Goal: Communication & Community: Ask a question

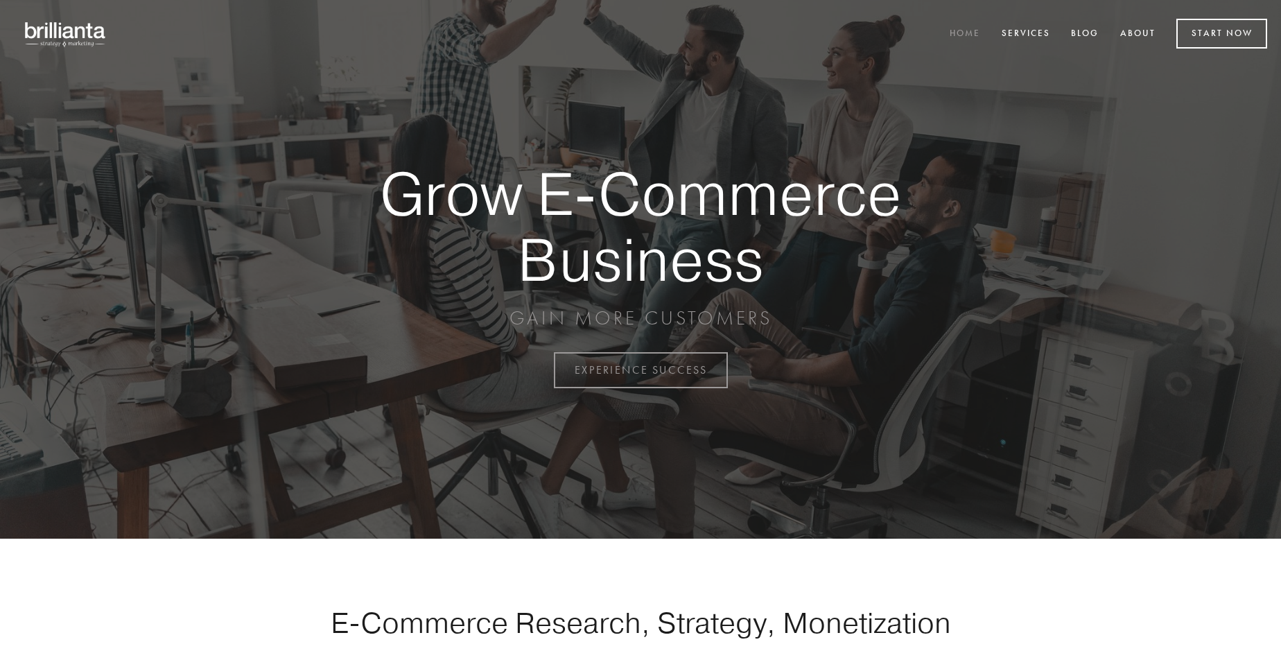
scroll to position [3634, 0]
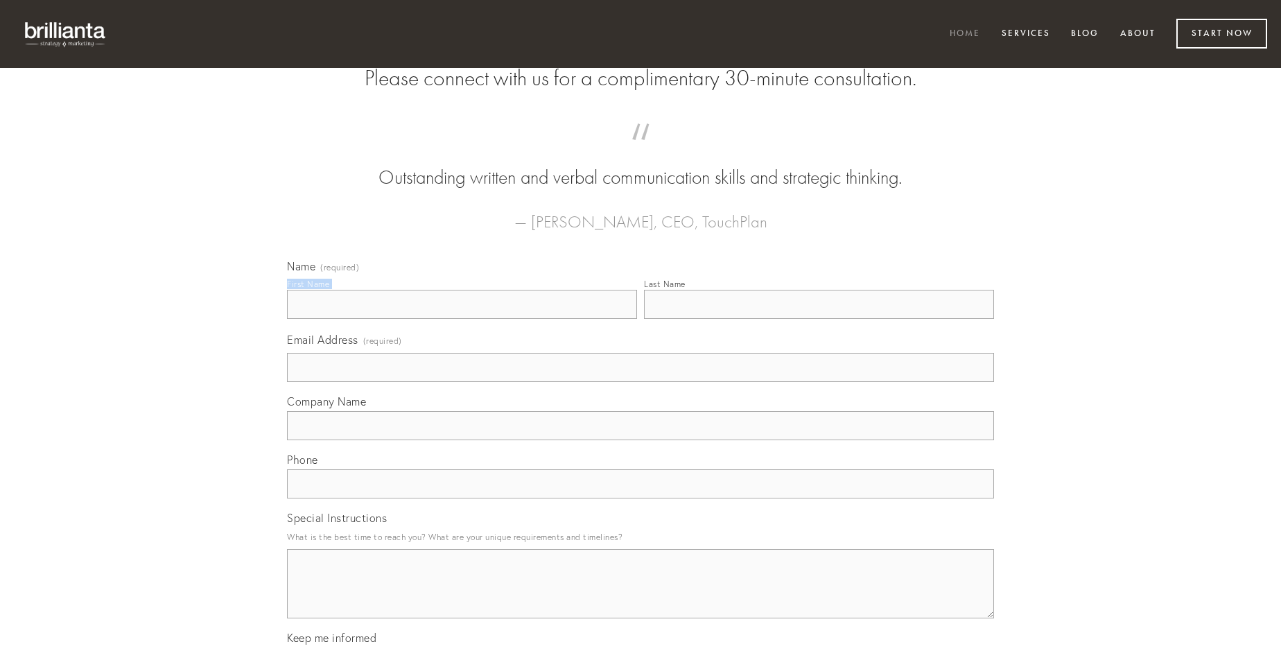
type input "[PERSON_NAME]"
click at [819, 319] on input "Last Name" at bounding box center [819, 304] width 350 height 29
type input "[PERSON_NAME]"
click at [641, 382] on input "Email Address (required)" at bounding box center [640, 367] width 707 height 29
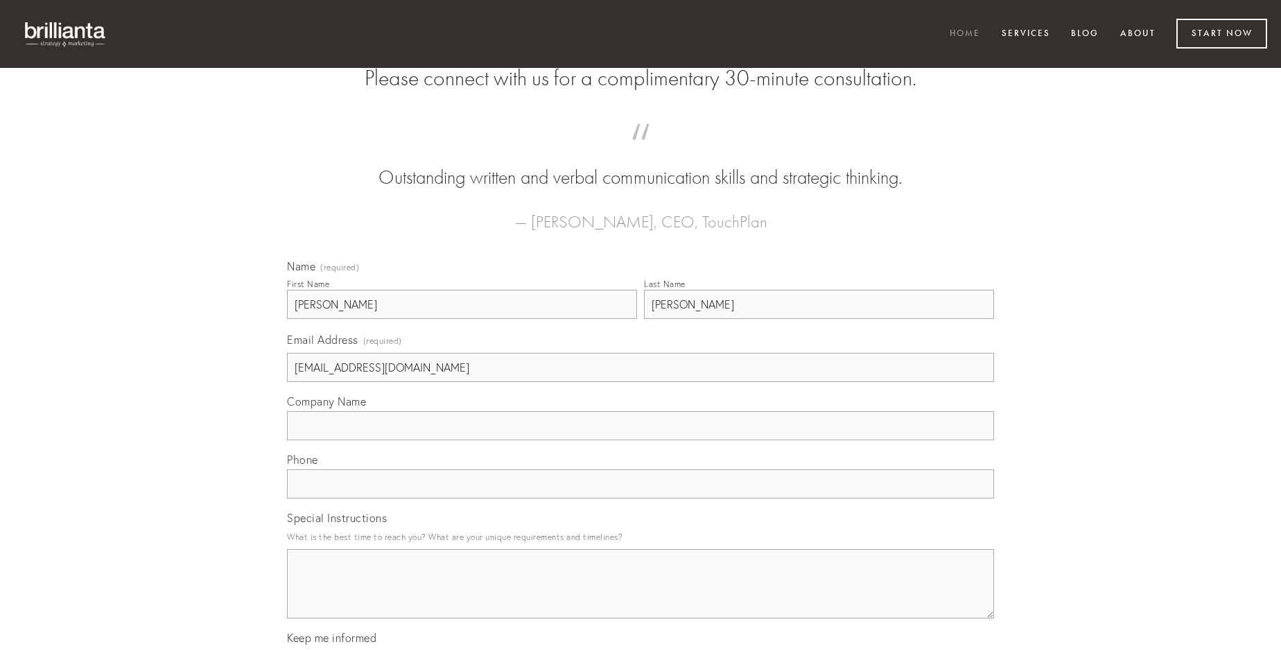
type input "[EMAIL_ADDRESS][DOMAIN_NAME]"
click at [641, 440] on input "Company Name" at bounding box center [640, 425] width 707 height 29
type input "ambulo"
click at [641, 498] on input "text" at bounding box center [640, 483] width 707 height 29
click at [641, 596] on textarea "Special Instructions" at bounding box center [640, 583] width 707 height 69
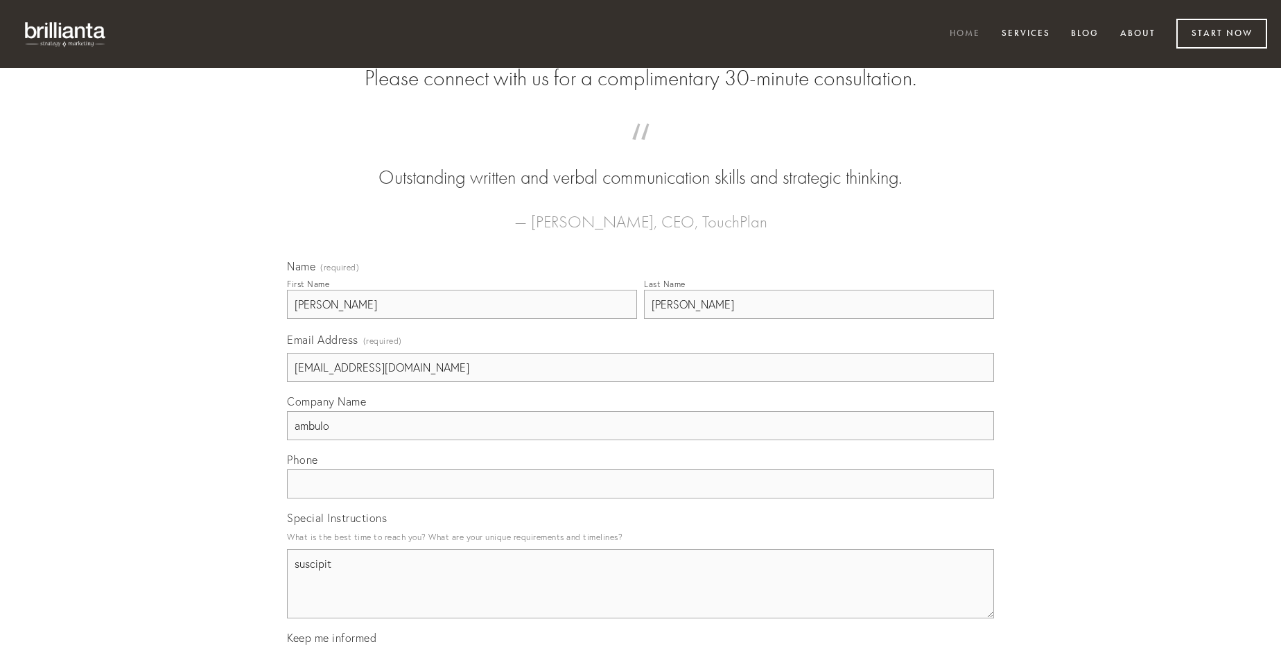
type textarea "suscipit"
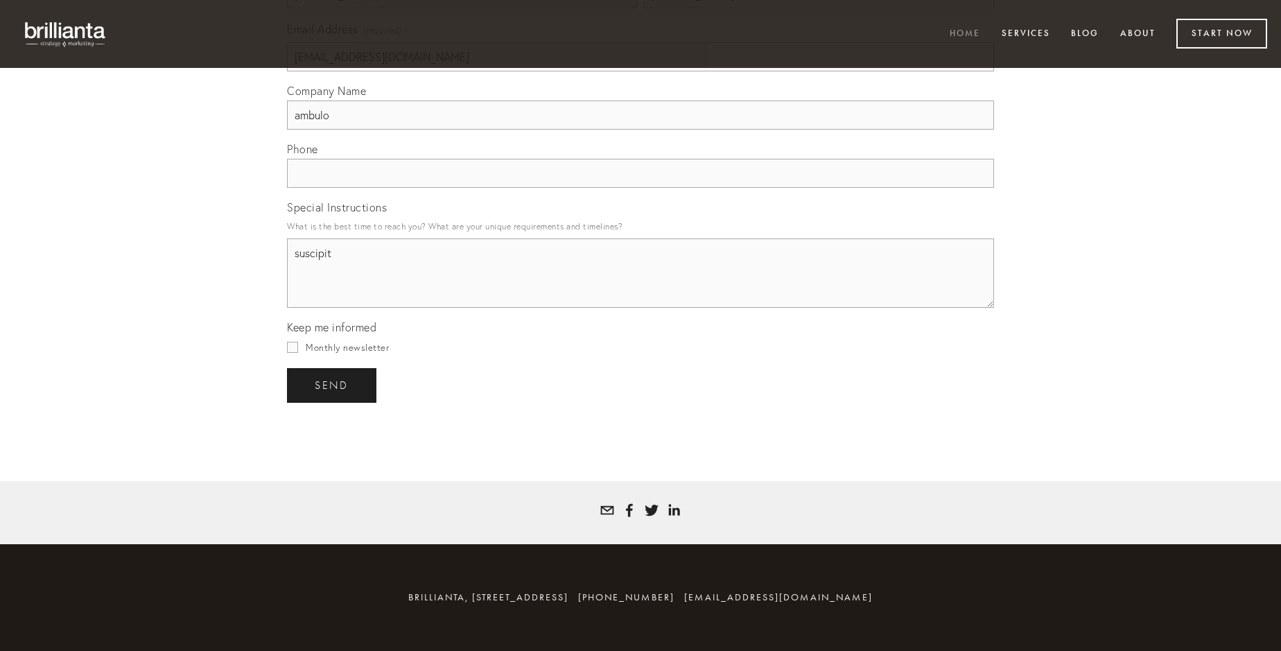
click at [333, 385] on span "send" at bounding box center [332, 385] width 34 height 12
